Goal: Task Accomplishment & Management: Use online tool/utility

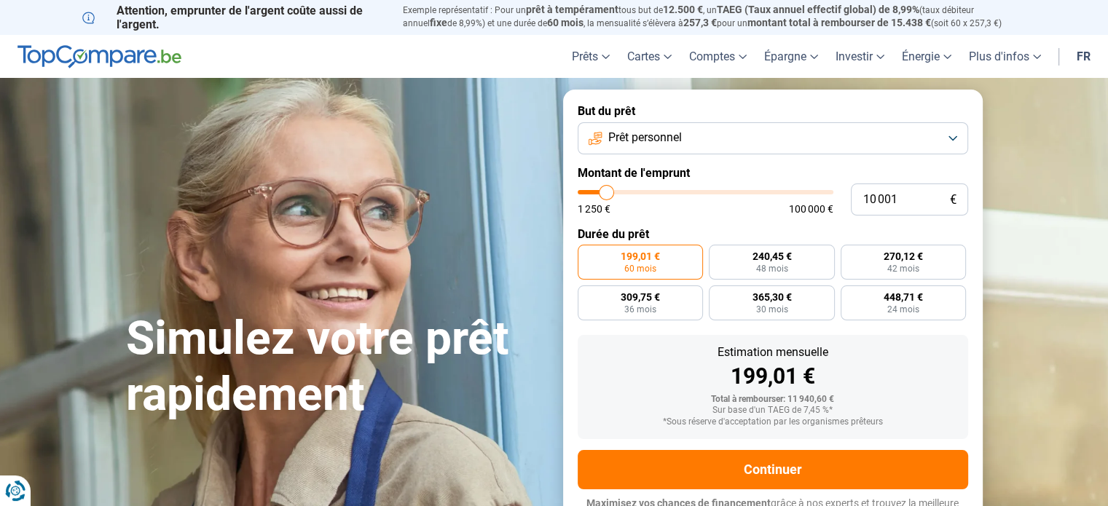
type input "11 000"
type input "11000"
type input "11 250"
type input "11250"
type input "11 750"
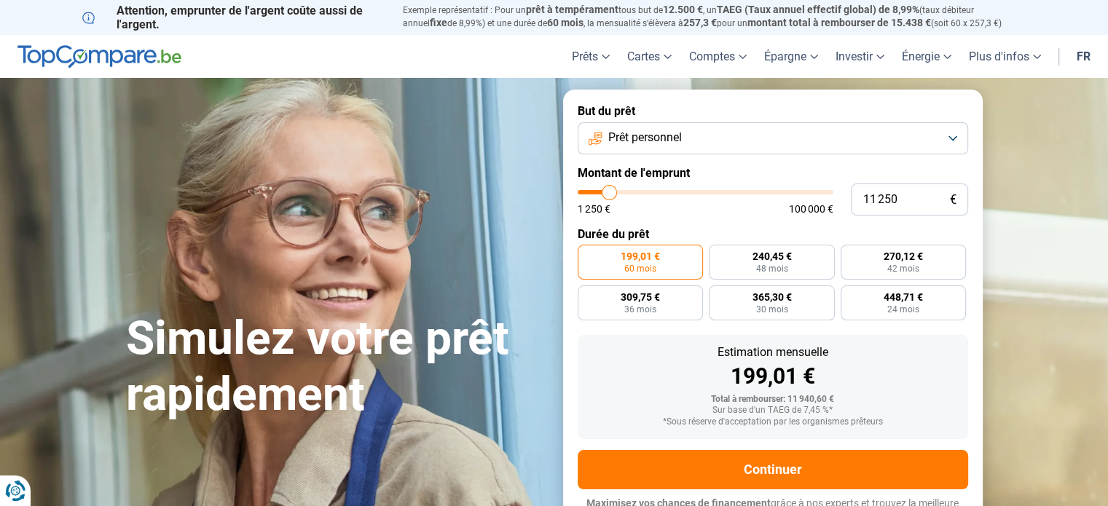
type input "11750"
type input "12 250"
type input "12250"
type input "12 500"
type input "12500"
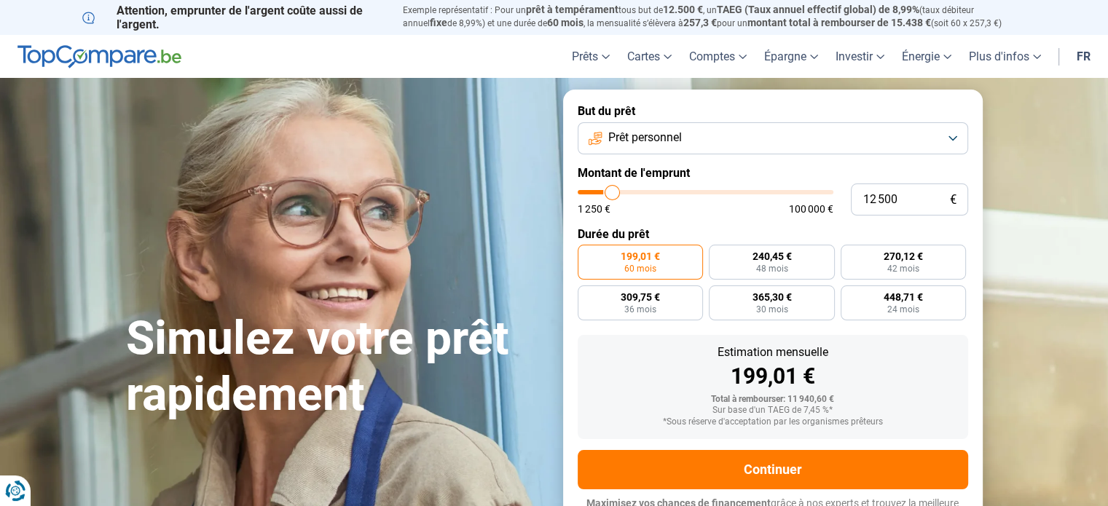
type input "13 000"
type input "13000"
type input "13 500"
type input "13500"
type input "13 750"
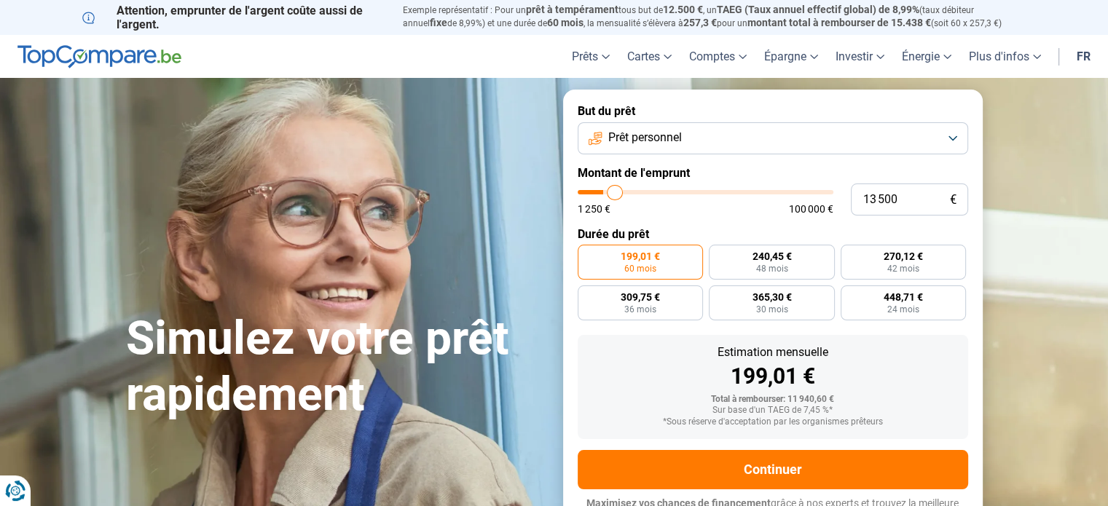
type input "13750"
type input "14 250"
type input "14250"
type input "14 750"
type input "14750"
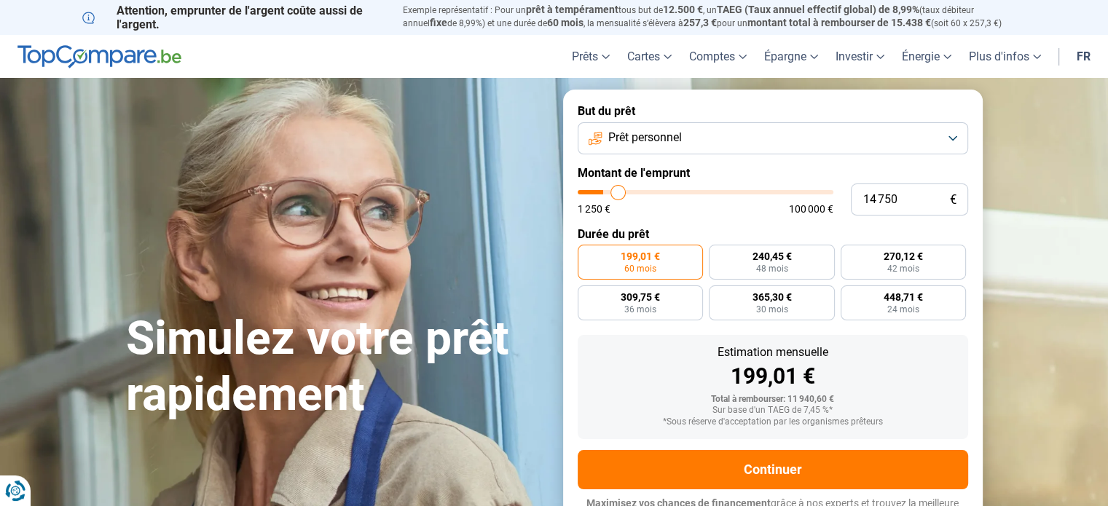
type input "15 000"
type input "15000"
type input "15 500"
type input "15500"
type input "16 000"
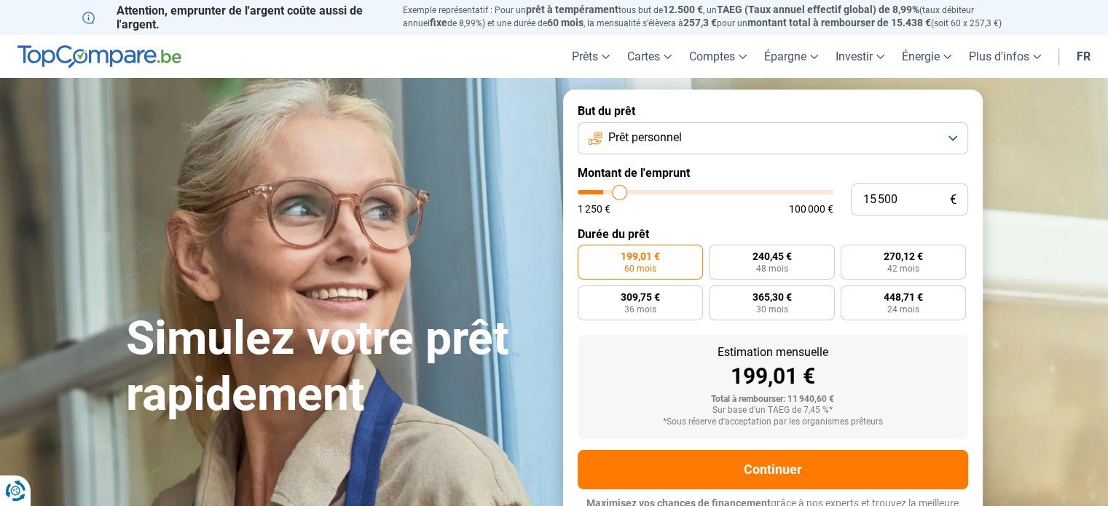
type input "16000"
type input "16 250"
type input "16250"
type input "17 000"
type input "17000"
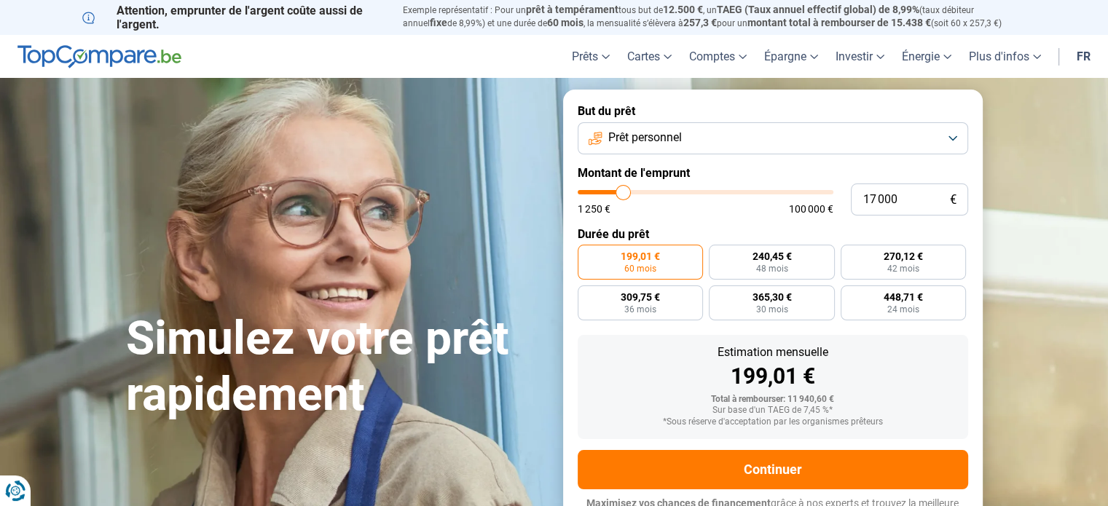
type input "17 250"
type input "17250"
type input "17 750"
type input "17750"
type input "18 250"
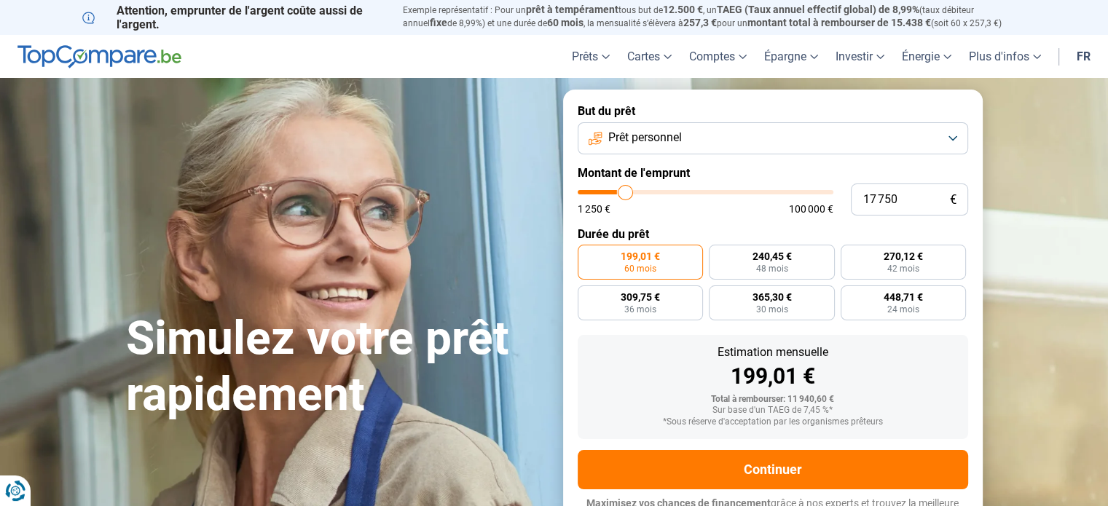
type input "18250"
type input "18 750"
type input "18750"
type input "19 250"
type input "19250"
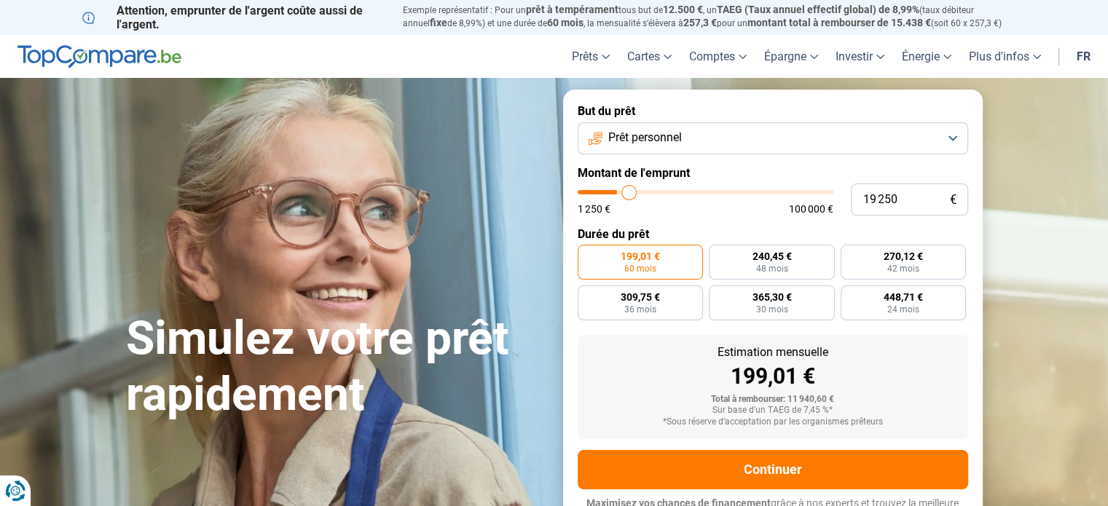
type input "19 750"
type input "19750"
type input "20 750"
type input "20750"
type input "21 500"
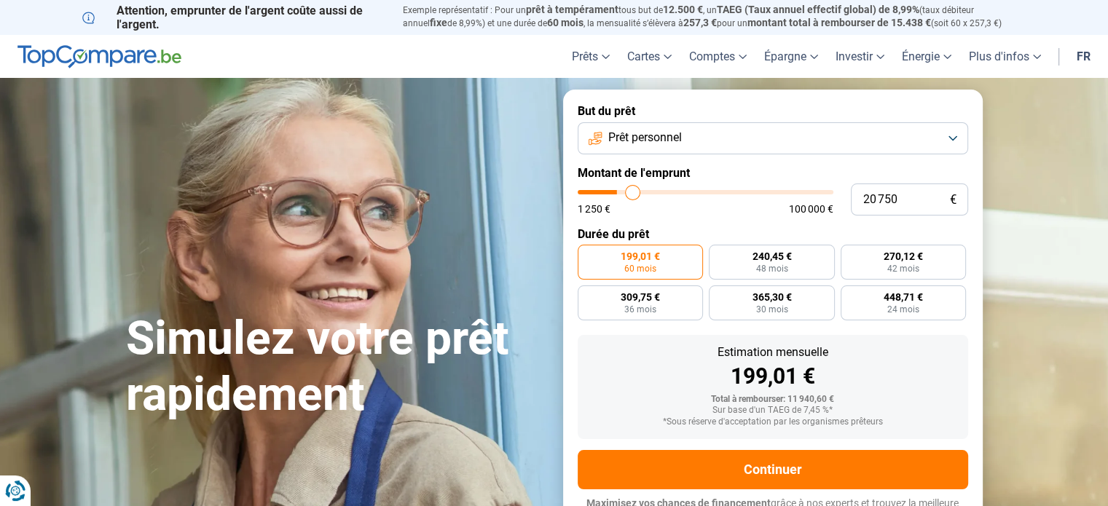
type input "21500"
type input "22 250"
type input "22250"
type input "22 500"
type input "22500"
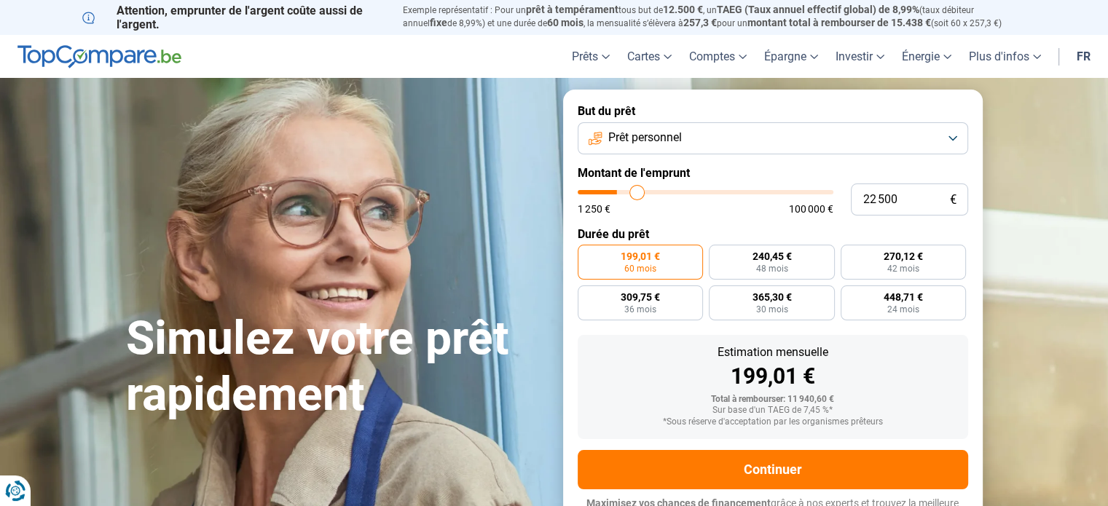
type input "22 750"
type input "22750"
type input "23 250"
type input "23250"
type input "23 500"
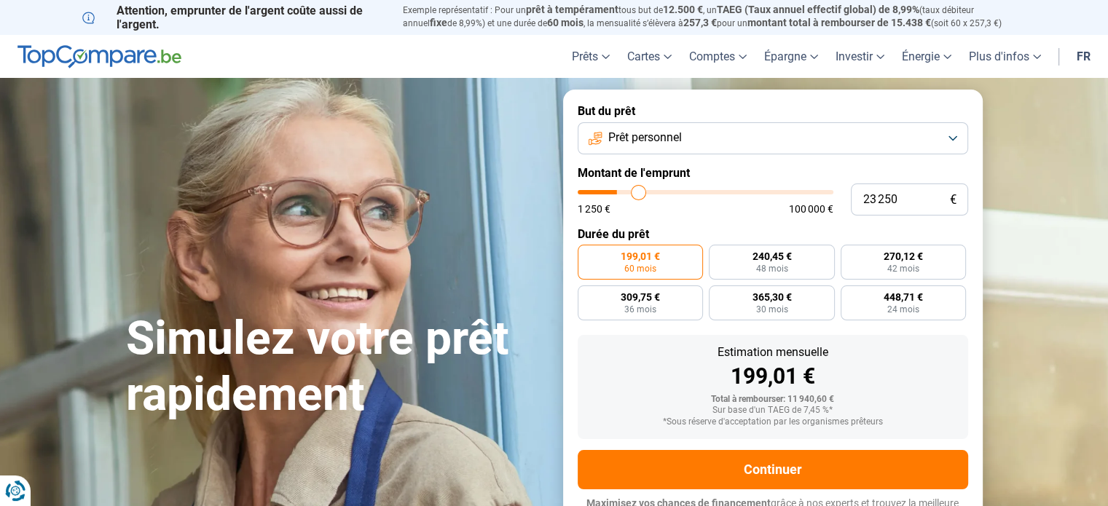
type input "23500"
type input "24 000"
type input "24000"
type input "24 500"
type input "24500"
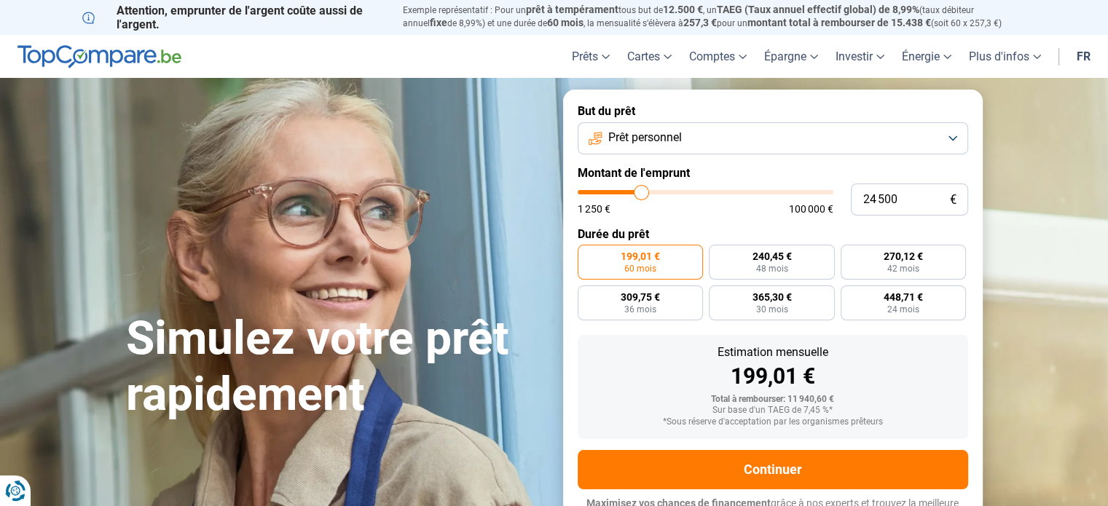
type input "24 750"
type input "24750"
type input "25 250"
type input "25250"
type input "25 500"
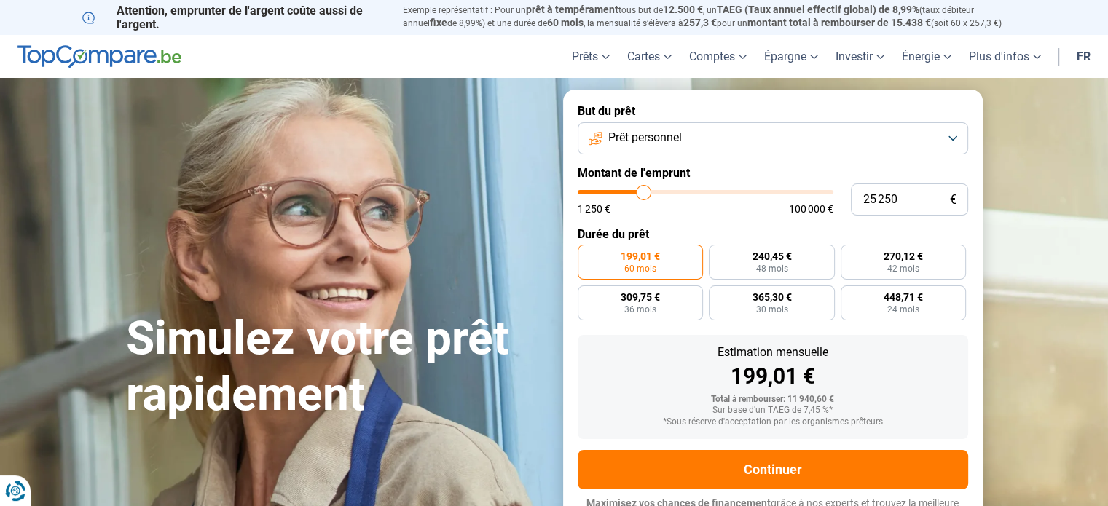
type input "25500"
type input "26 250"
type input "26250"
type input "27 000"
type input "27000"
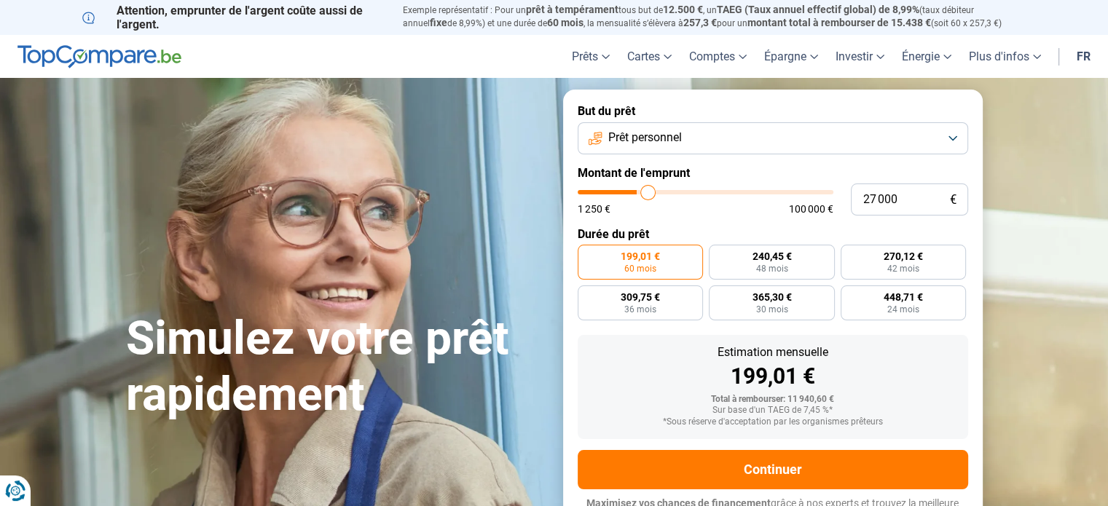
type input "27 250"
type input "27250"
type input "27 500"
type input "27500"
type input "28 250"
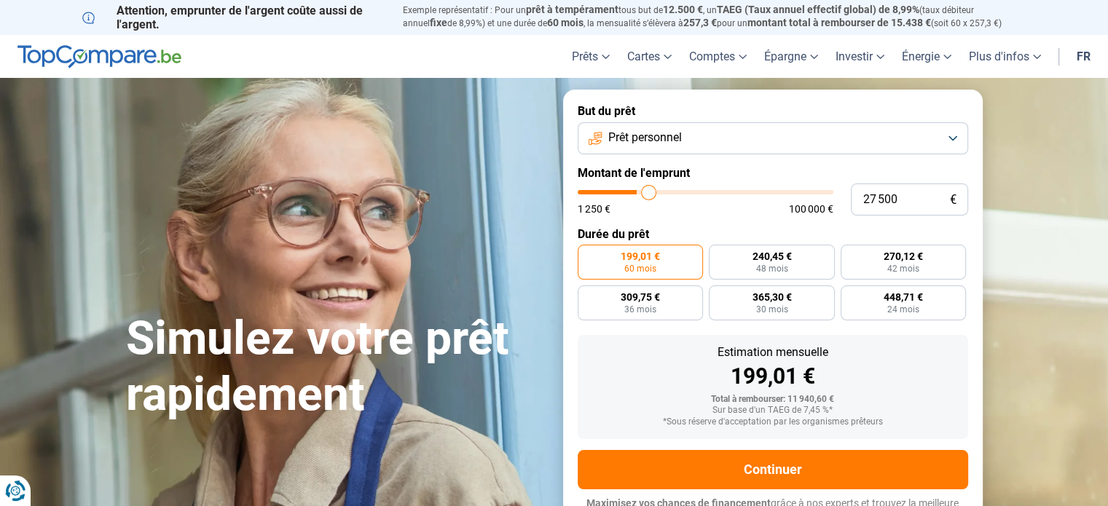
type input "28250"
type input "28 500"
type input "28500"
type input "28 750"
type input "28750"
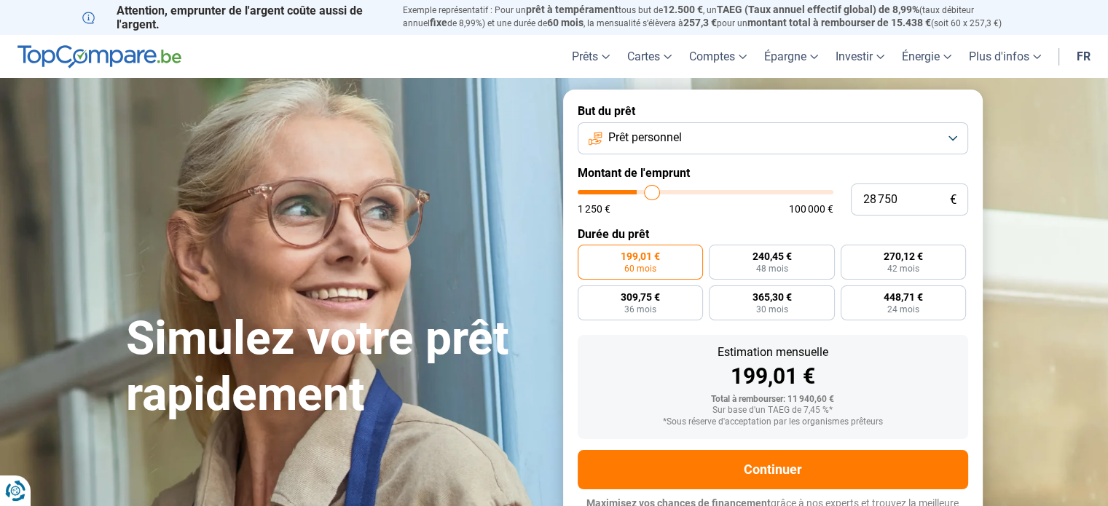
type input "29 000"
type input "29000"
type input "29 250"
type input "29250"
type input "29 500"
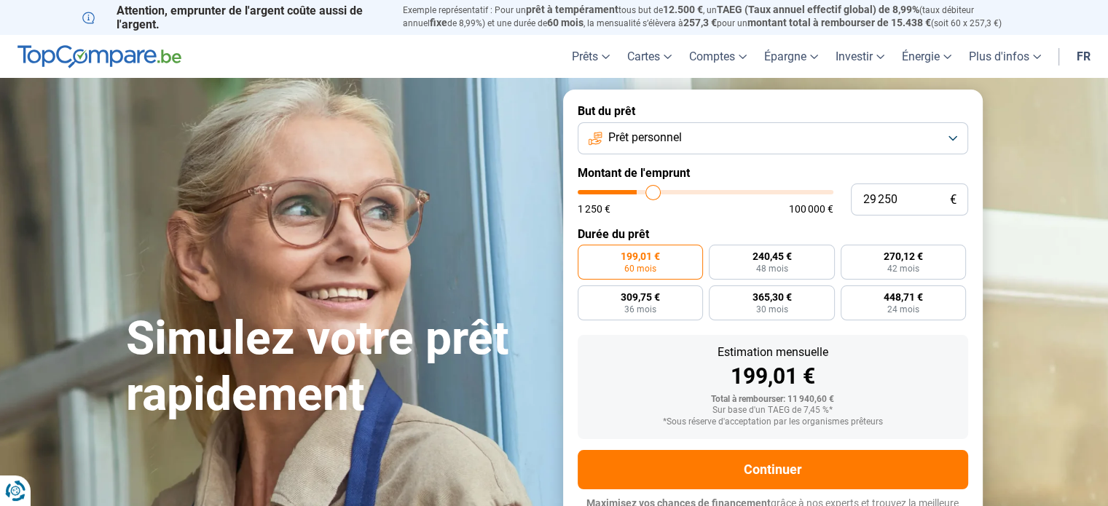
type input "29500"
type input "29 250"
type input "29250"
type input "28 750"
type input "28750"
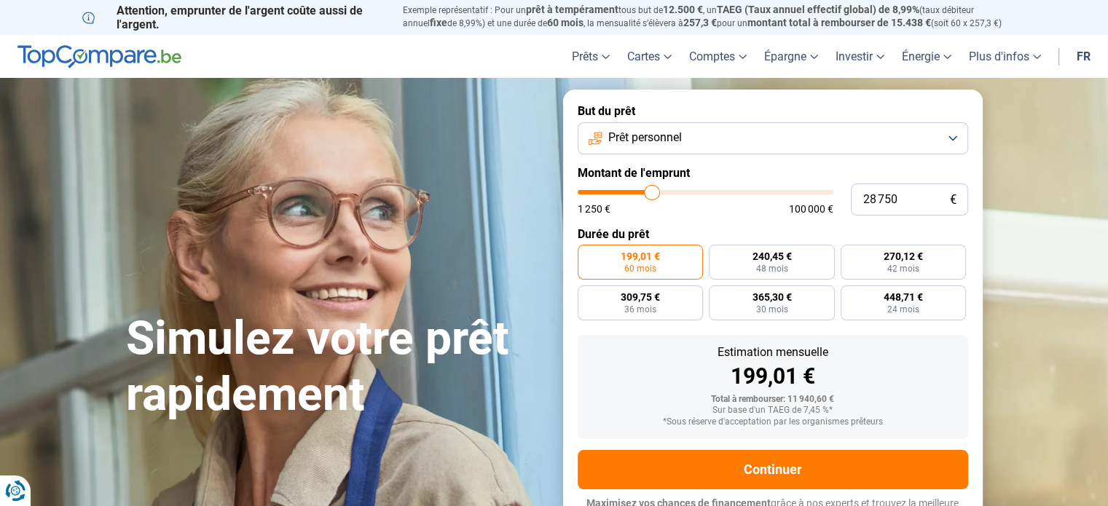
type input "27 750"
type input "27750"
type input "26 750"
type input "26750"
type input "25 750"
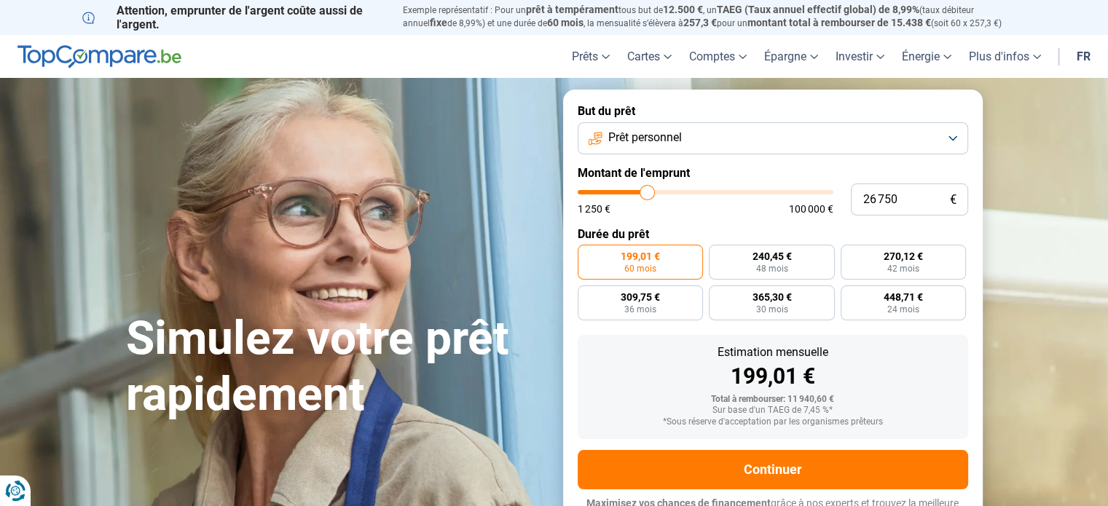
type input "25750"
type input "24 750"
type input "24750"
type input "24 250"
type input "24250"
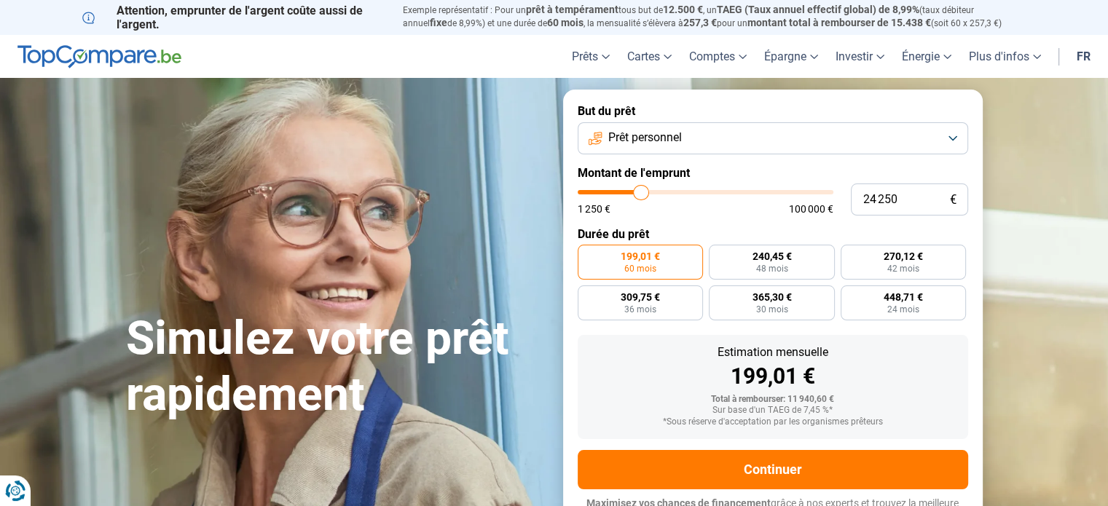
type input "24 000"
type input "24000"
type input "23 750"
type input "23750"
type input "23 500"
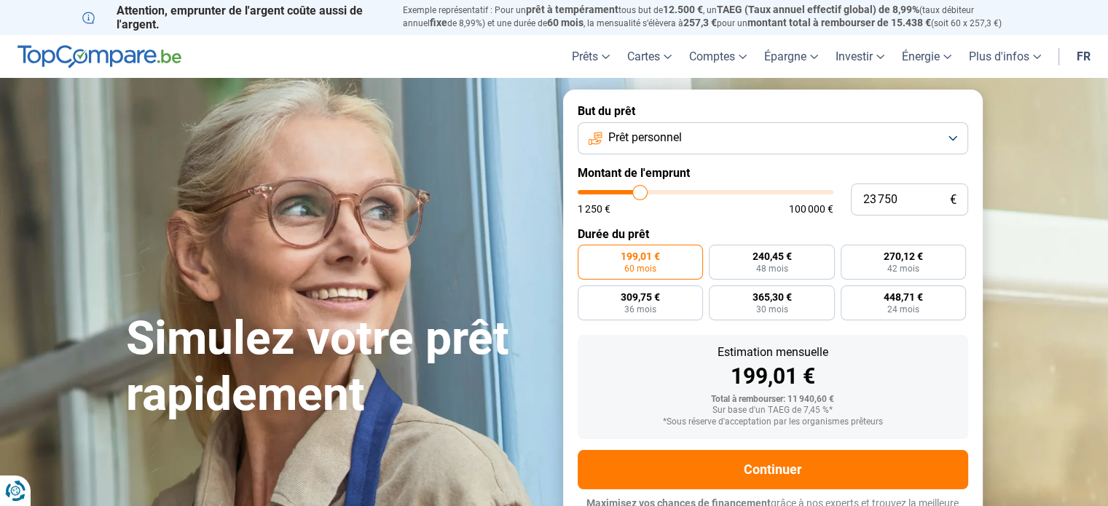
type input "23500"
type input "23 250"
type input "23250"
type input "22 750"
type input "22750"
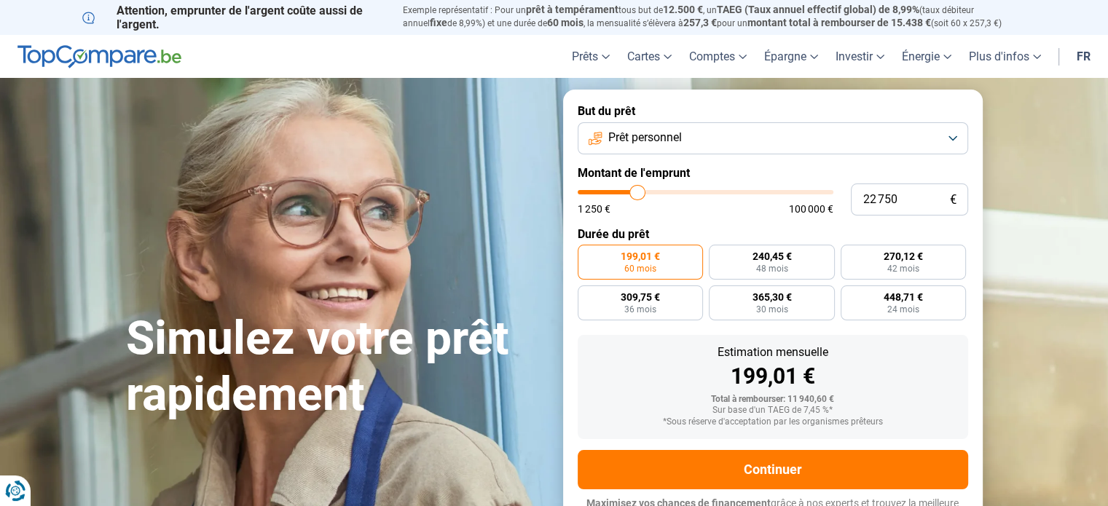
type input "22 500"
type input "22500"
type input "22 250"
type input "22250"
type input "21 750"
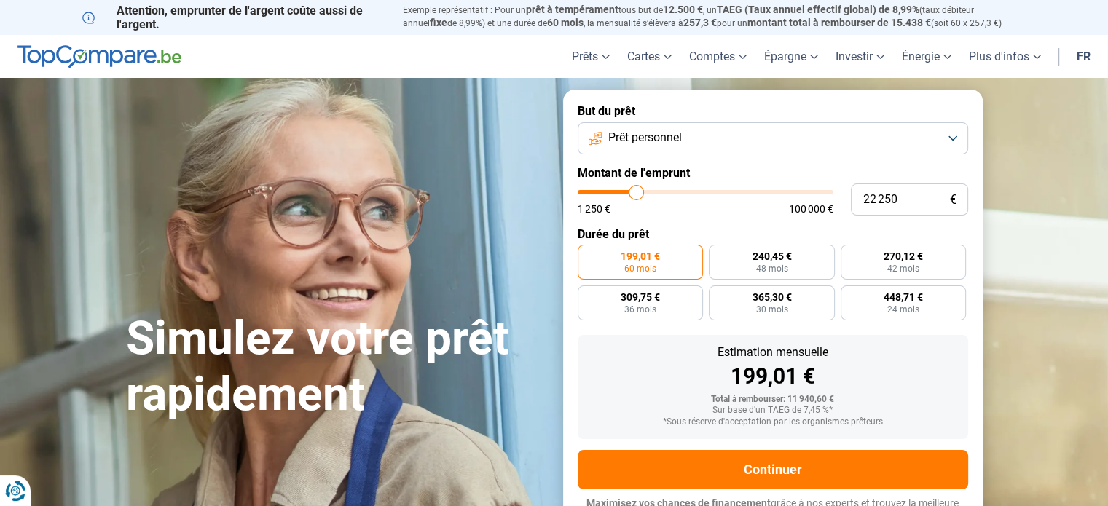
type input "21750"
type input "21 500"
type input "21500"
type input "21 000"
type input "21000"
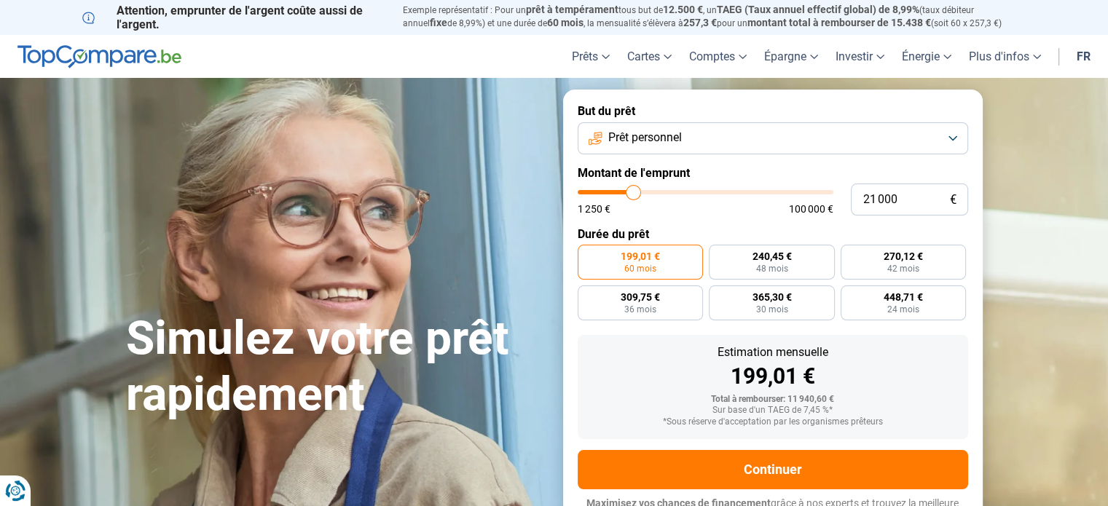
type input "20 750"
type input "20750"
type input "20 250"
type input "20250"
type input "19 750"
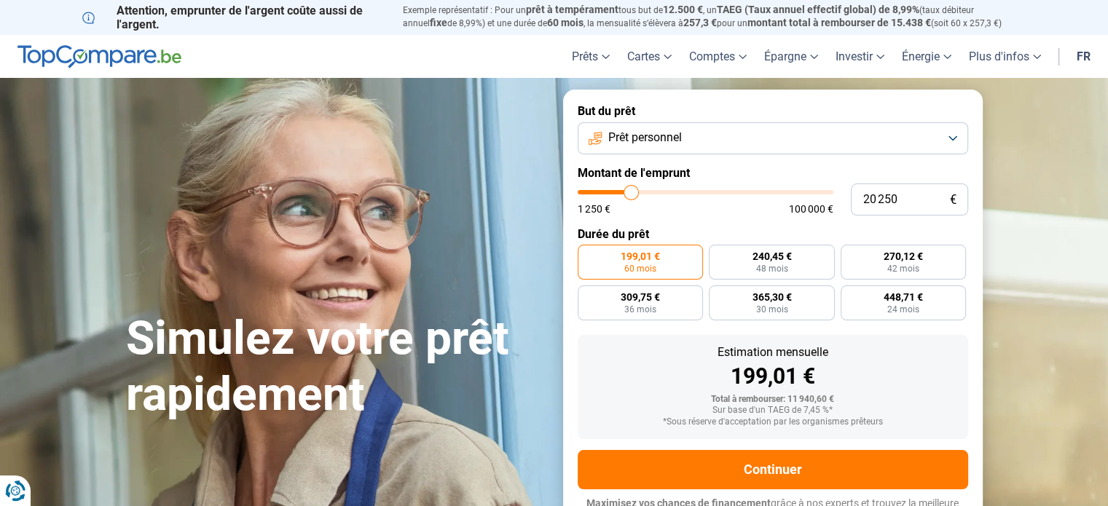
type input "19750"
type input "19 250"
type input "19250"
type input "19 000"
type input "19000"
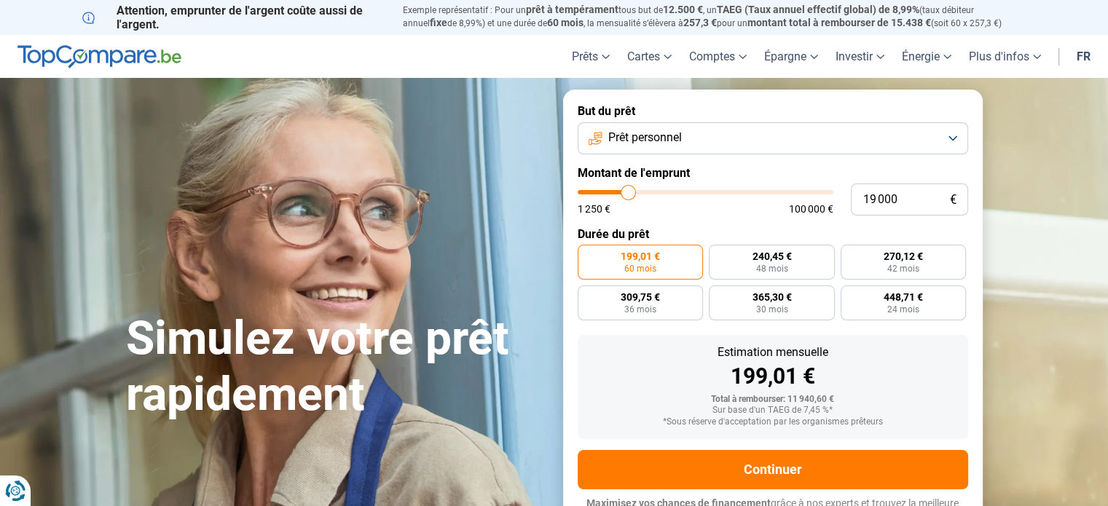
type input "18 750"
type input "18750"
type input "18 250"
type input "18250"
type input "18 000"
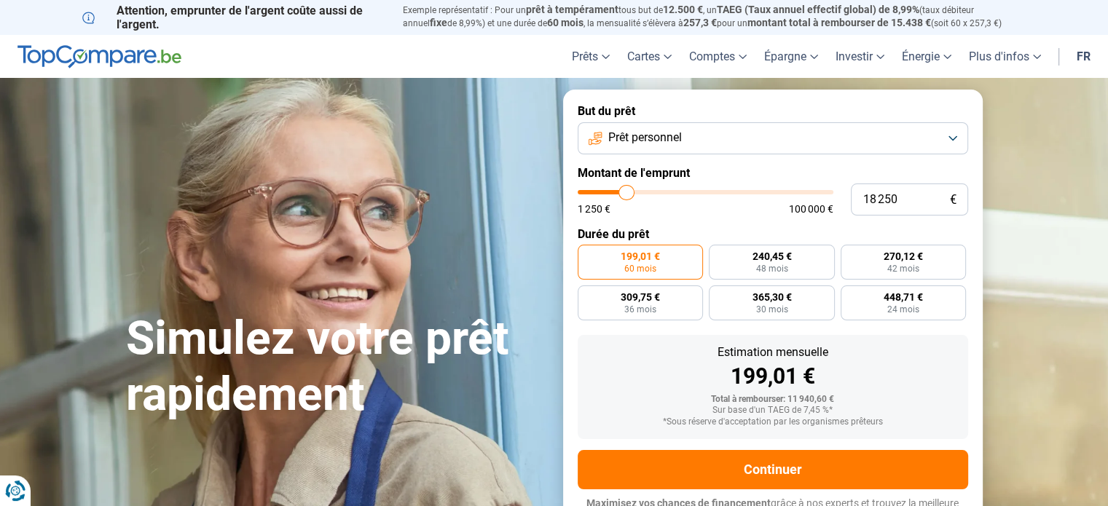
type input "18000"
type input "17 750"
type input "17750"
type input "17 500"
type input "17500"
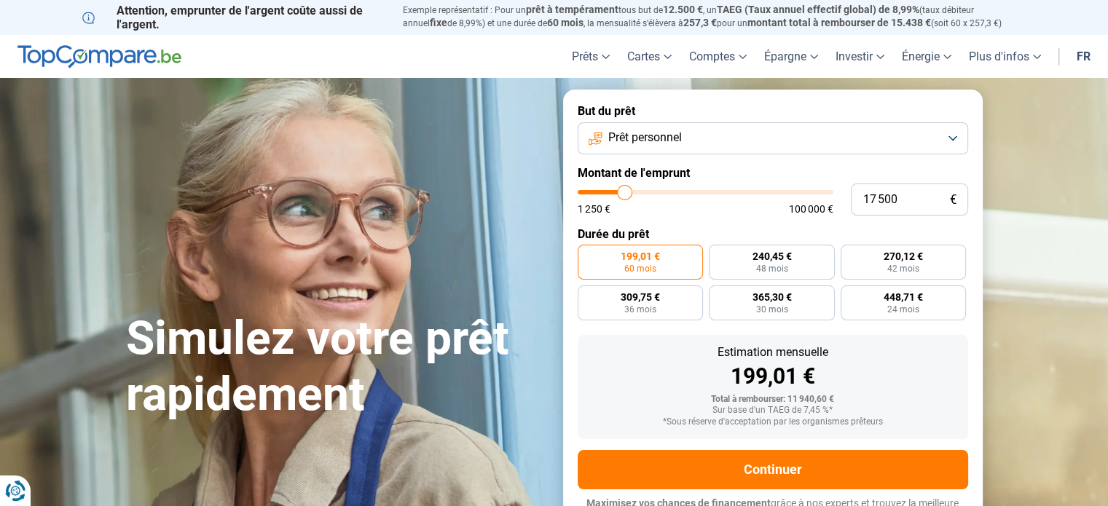
type input "17 250"
type input "17250"
type input "16 750"
type input "16750"
type input "16 500"
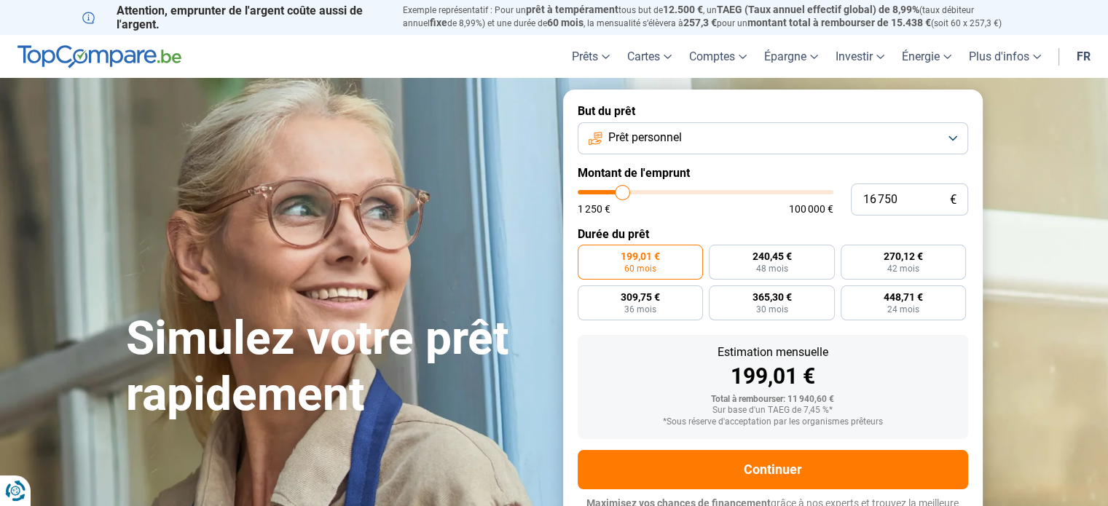
type input "16500"
type input "16 250"
type input "16250"
type input "16 000"
type input "16000"
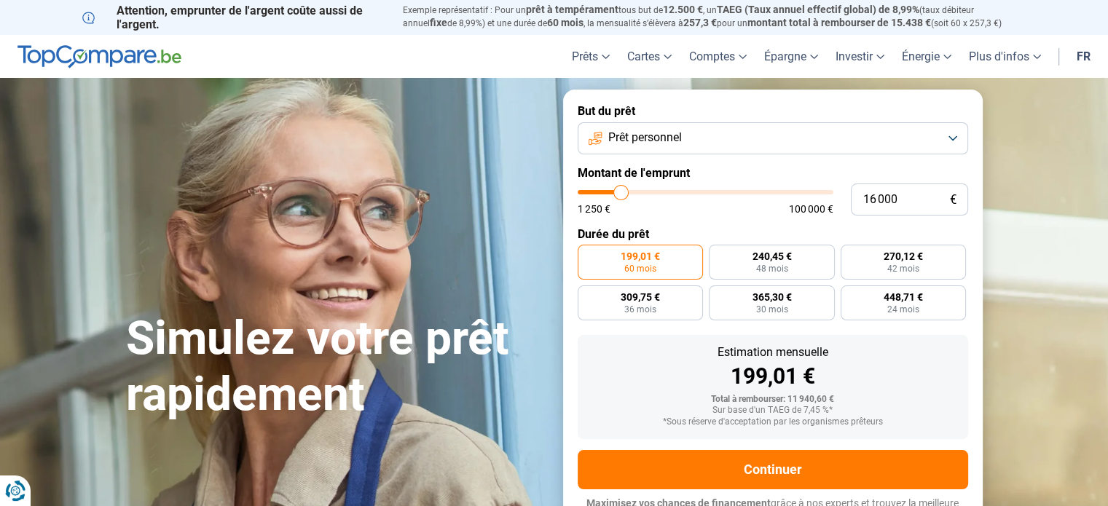
type input "15 750"
type input "15750"
type input "15 000"
type input "15000"
type input "14 750"
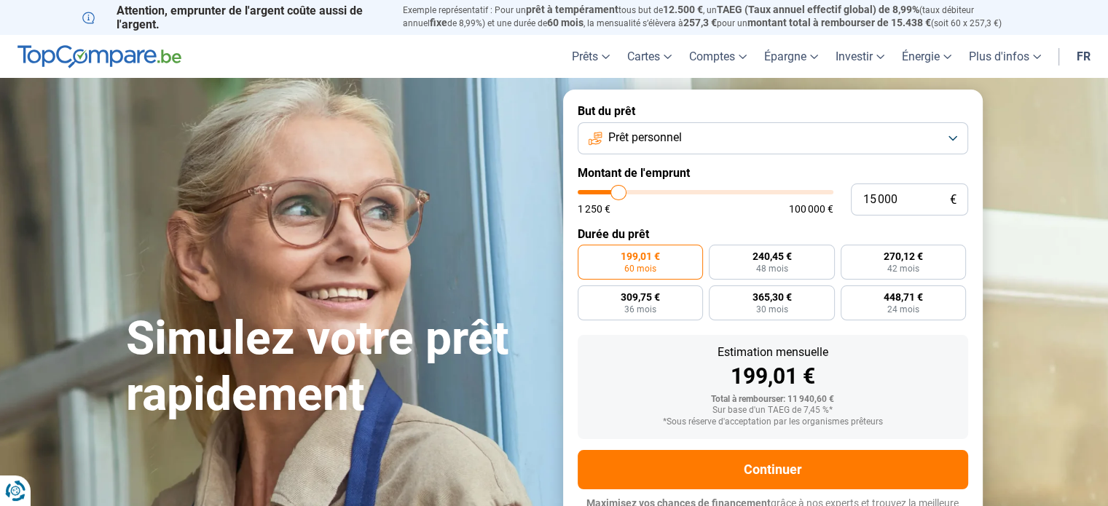
type input "14750"
type input "14 250"
type input "14250"
type input "14 000"
type input "14000"
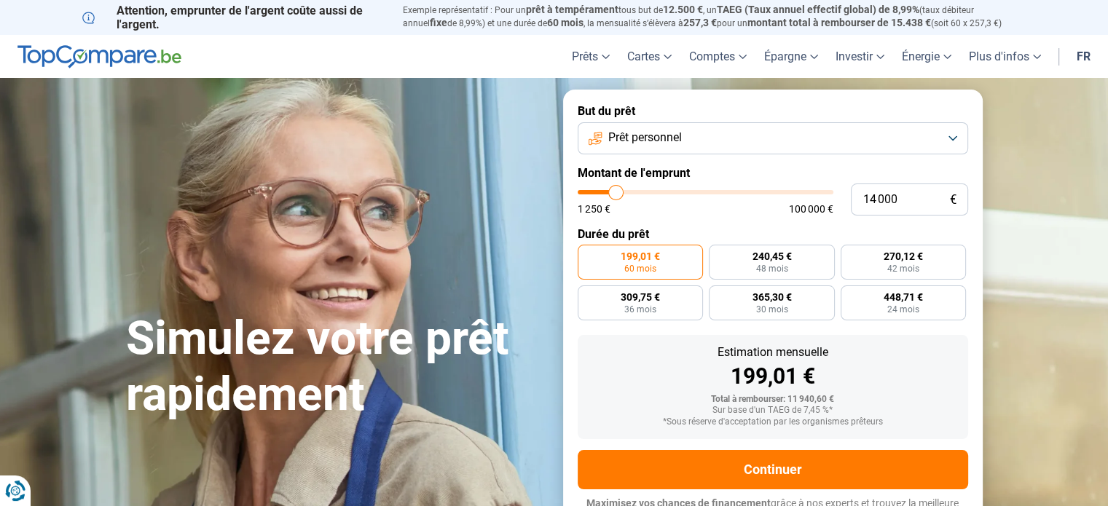
type input "13 750"
type input "13750"
type input "13 500"
type input "13500"
type input "13 250"
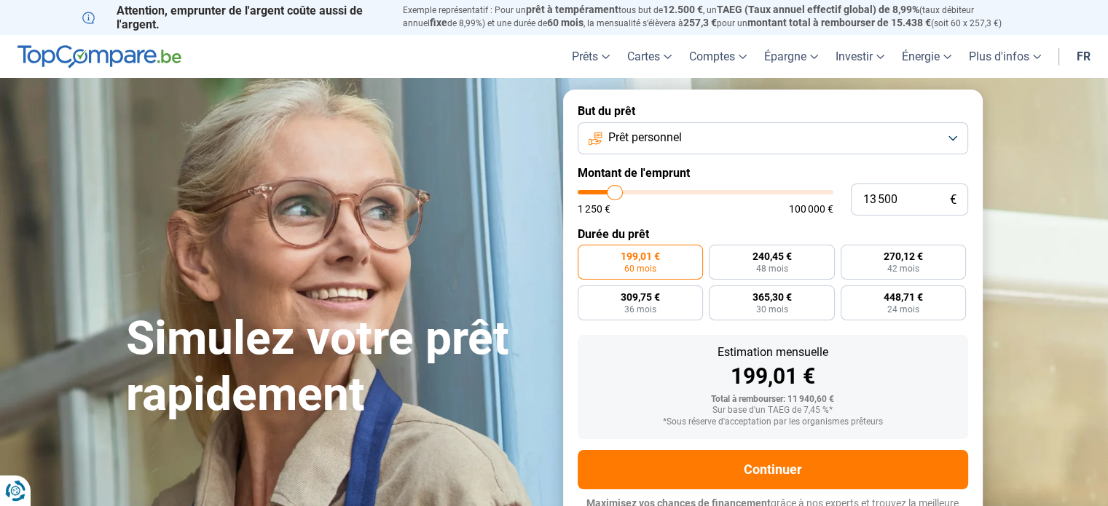
type input "13250"
type input "12 750"
type input "12750"
type input "12 500"
type input "12500"
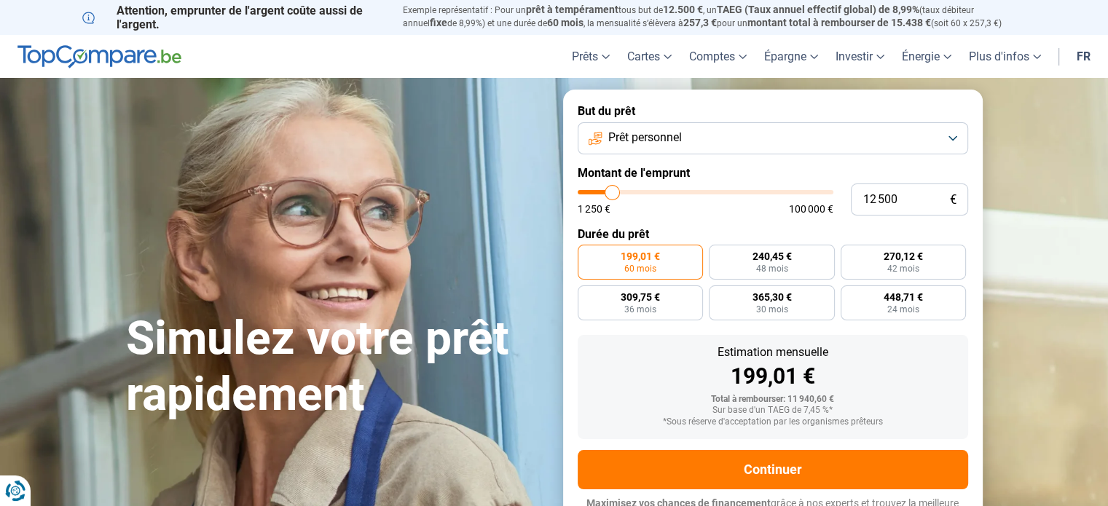
type input "12 250"
type input "12250"
type input "12 000"
type input "12000"
type input "11 750"
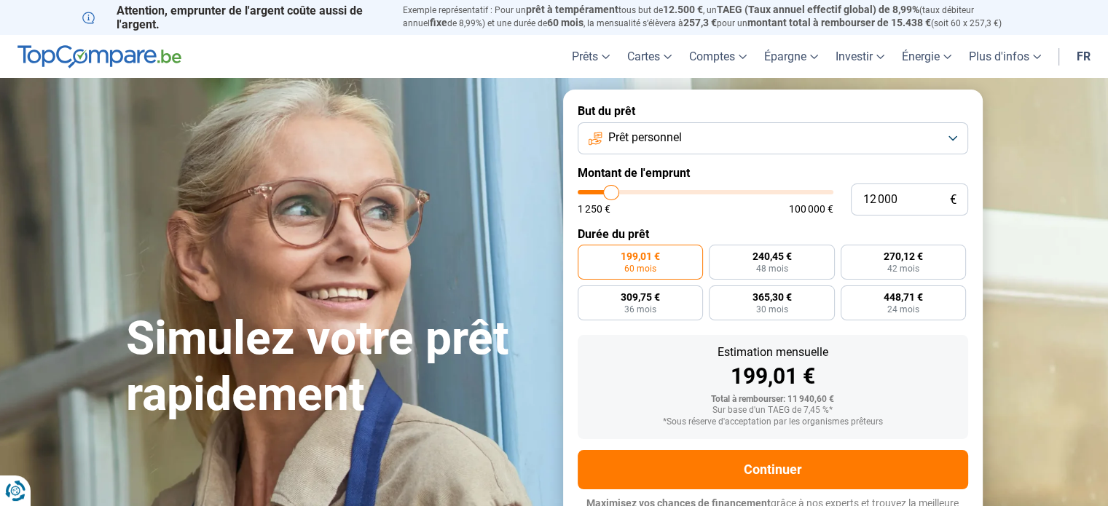
type input "11750"
type input "11 500"
type input "11500"
type input "11 000"
type input "11000"
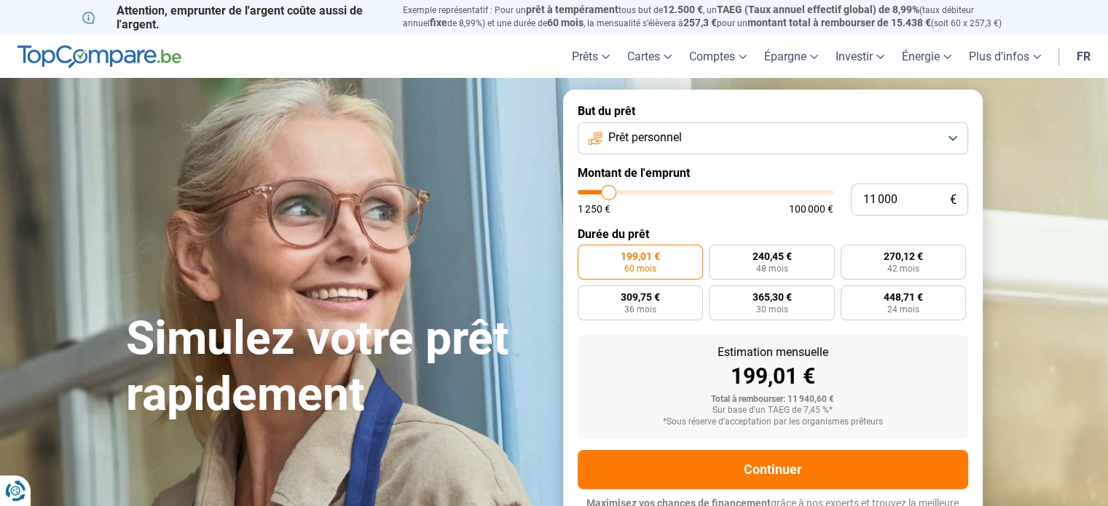
type input "10 750"
type input "10750"
type input "10 250"
type input "10250"
type input "9 750"
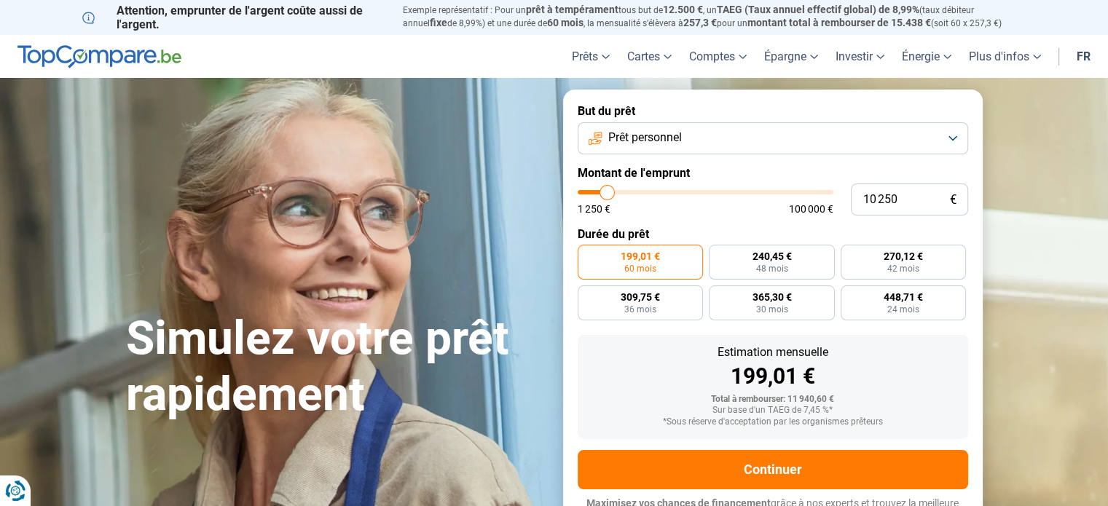
type input "9750"
type input "10 000"
type input "10000"
type input "10 250"
type input "10250"
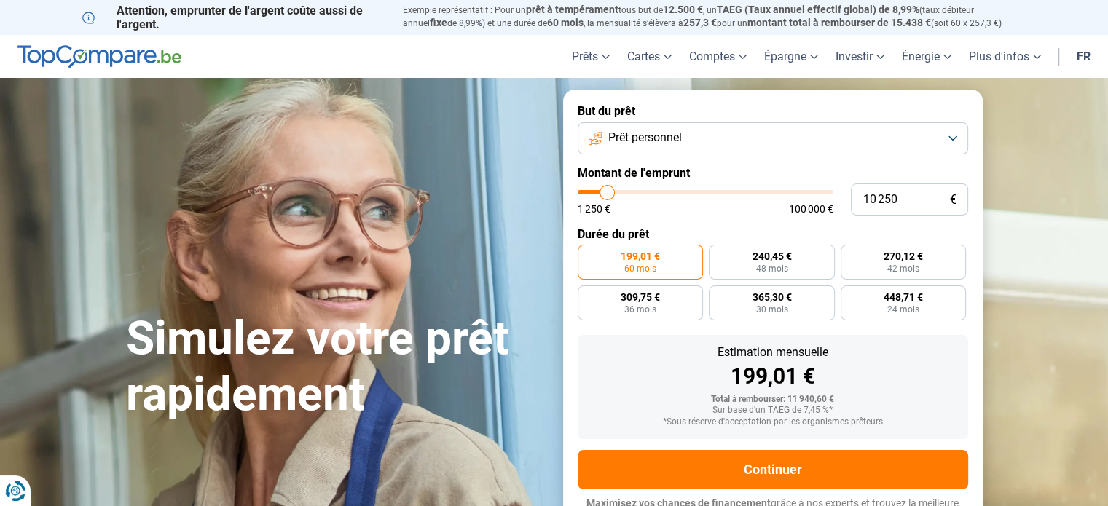
type input "10 500"
type input "10500"
type input "10 000"
type input "10000"
type input "9 750"
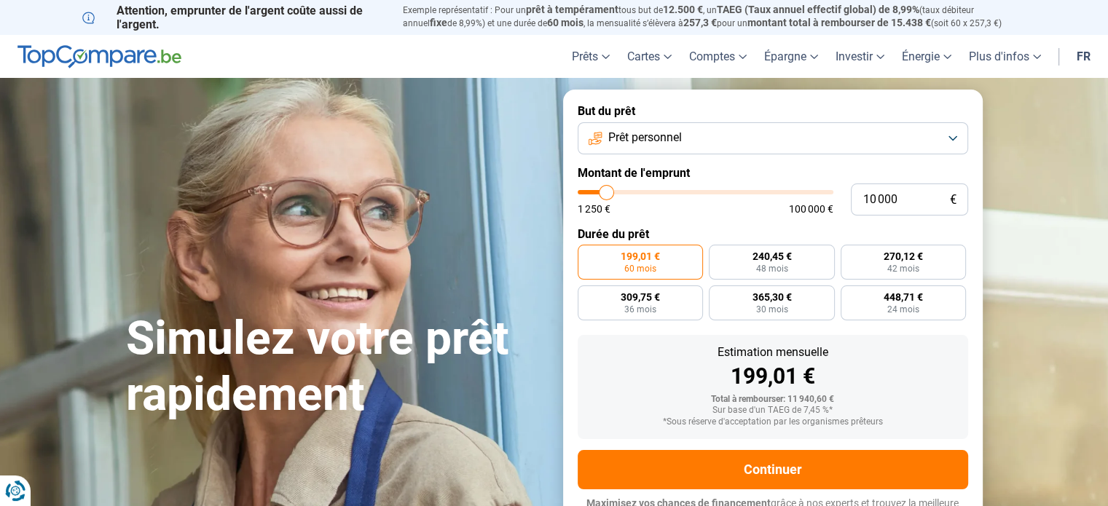
type input "9750"
type input "9 250"
type input "9250"
type input "9 000"
type input "9000"
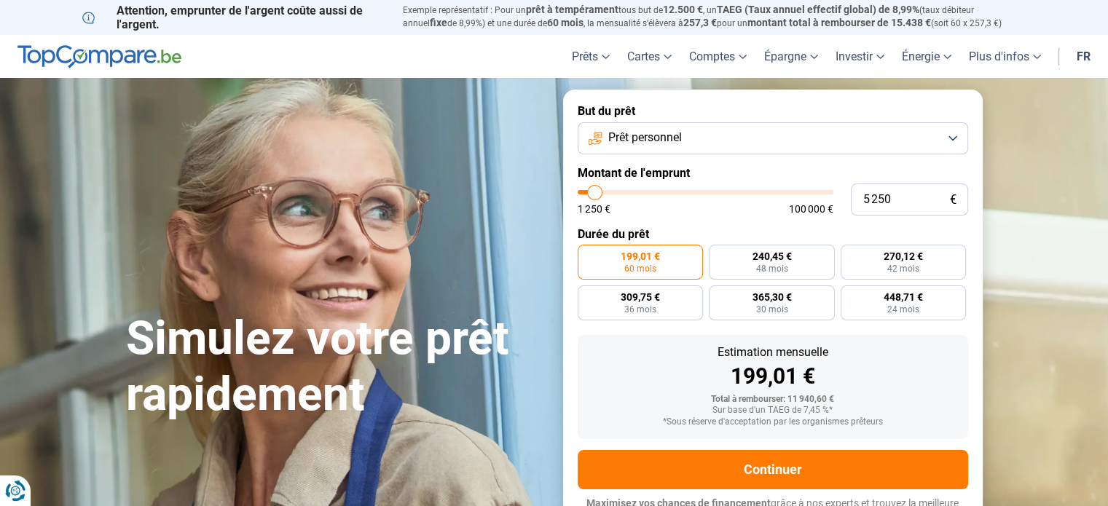
drag, startPoint x: 608, startPoint y: 195, endPoint x: 599, endPoint y: 198, distance: 9.9
click at [595, 195] on input "range" at bounding box center [706, 192] width 256 height 4
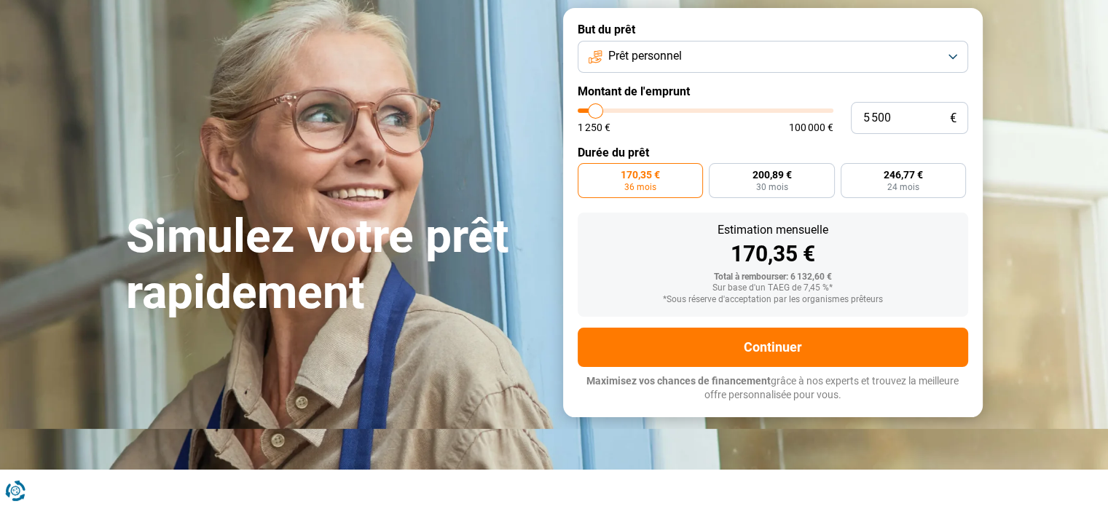
scroll to position [73, 0]
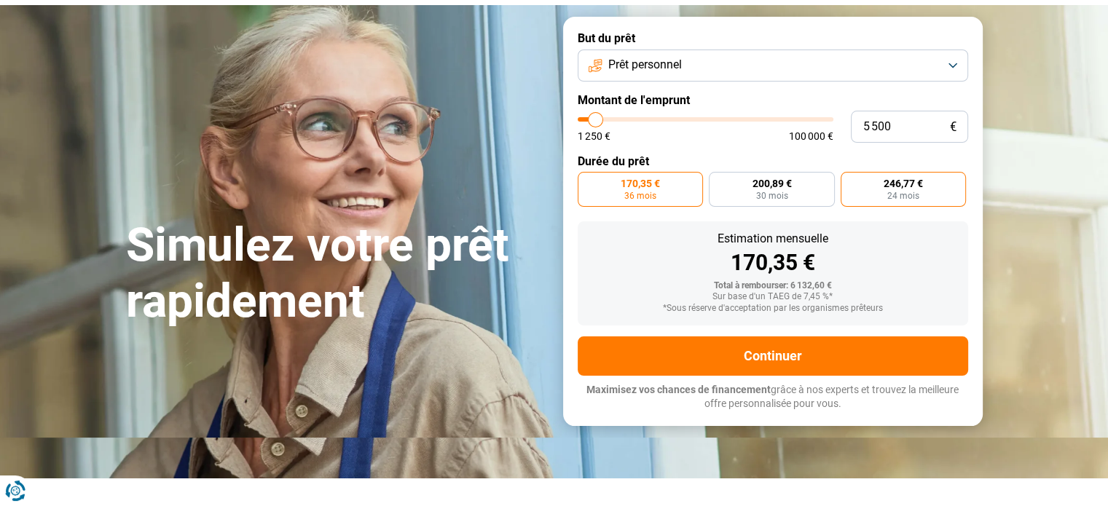
click at [938, 186] on label "246,77 € 24 mois" at bounding box center [904, 189] width 126 height 35
click at [850, 181] on input "246,77 € 24 mois" at bounding box center [845, 176] width 9 height 9
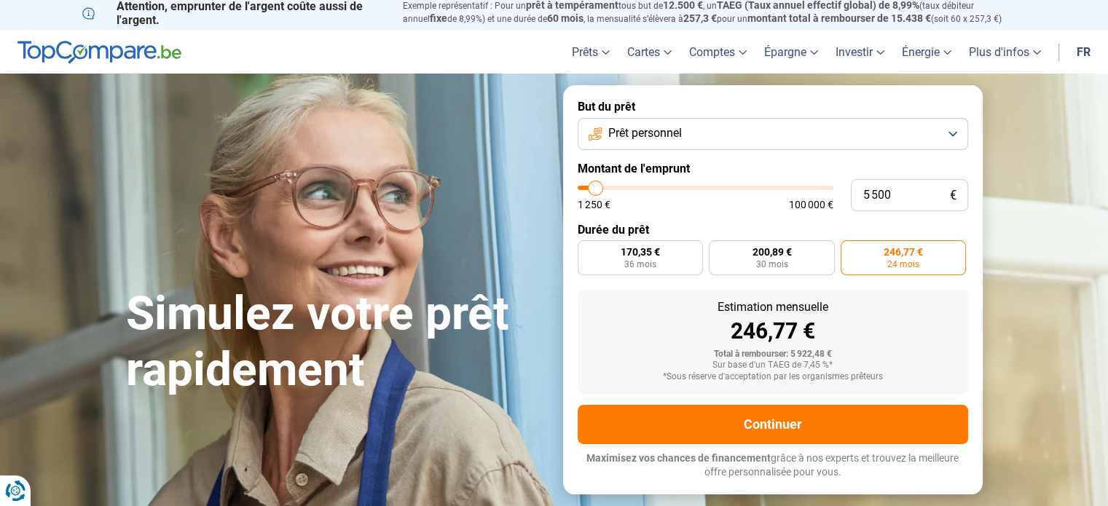
scroll to position [0, 0]
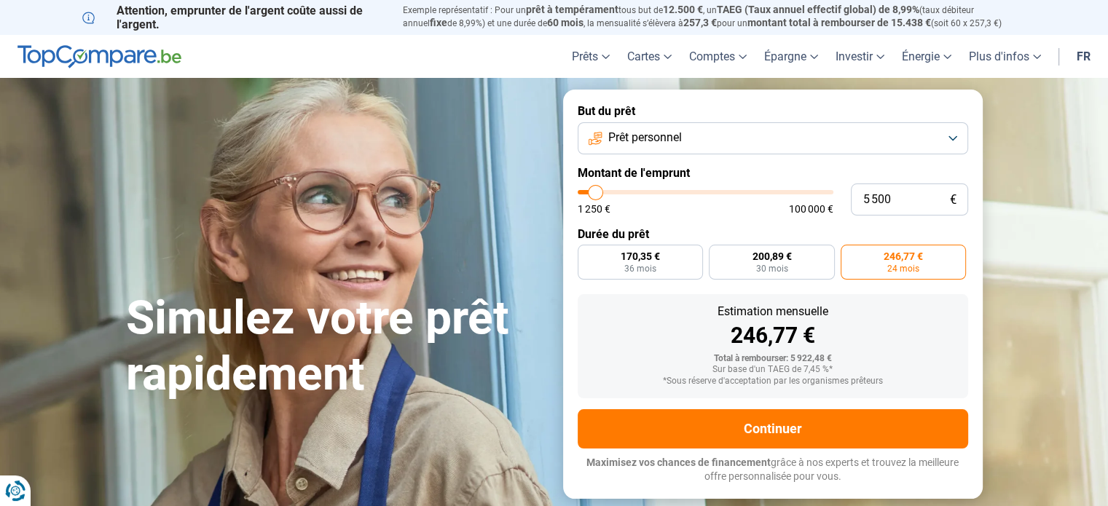
click at [949, 139] on button "Prêt personnel" at bounding box center [773, 138] width 391 height 32
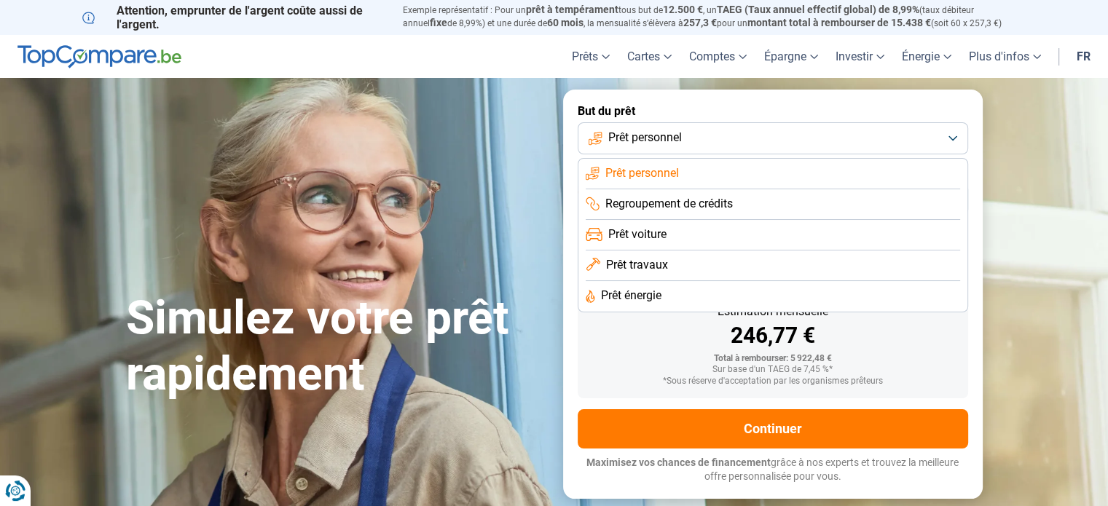
click at [659, 169] on span "Prêt personnel" at bounding box center [642, 173] width 74 height 16
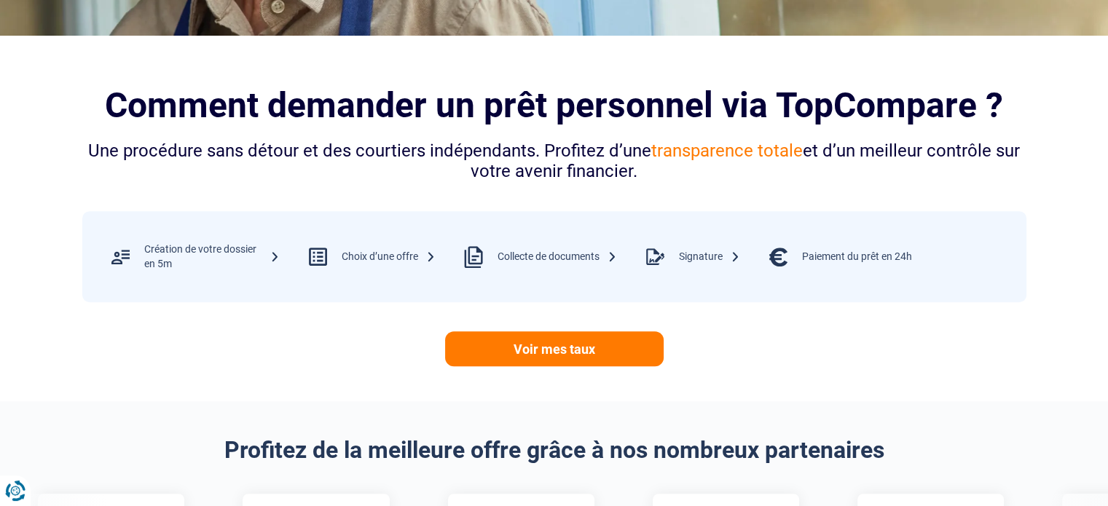
scroll to position [364, 0]
